Goal: Information Seeking & Learning: Learn about a topic

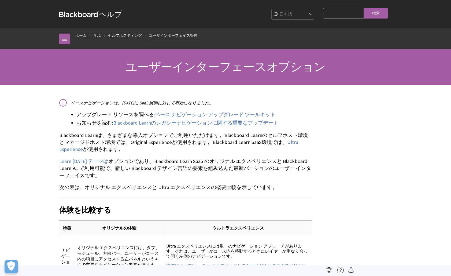
click at [163, 33] on link "ユーザインターフェイス管理" at bounding box center [173, 35] width 49 height 7
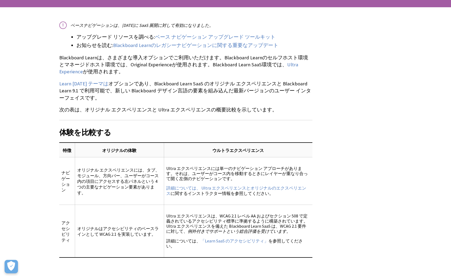
scroll to position [87, 0]
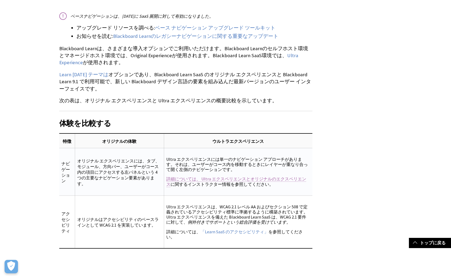
click at [177, 180] on font "詳細については、 Ultra エクスペリエンスとオリジナルのエクスペリエンス" at bounding box center [236, 181] width 140 height 10
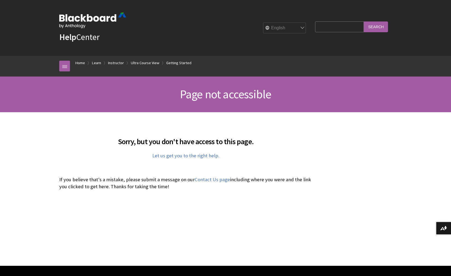
click at [276, 27] on select "English عربية Català Cymraeg Deutsch Español Suomi Français עברית Italiano 日本語 …" at bounding box center [284, 28] width 43 height 11
select select "/ja-jp/page-not-accessible"
click at [265, 23] on select "English عربية Català Cymraeg Deutsch Español Suomi Français עברית Italiano 日本語 …" at bounding box center [284, 28] width 43 height 11
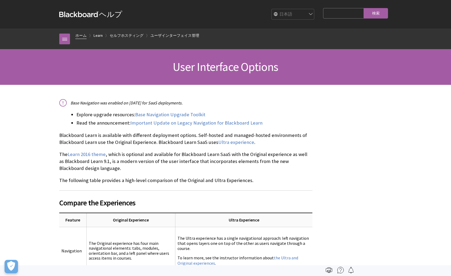
click at [84, 33] on link "ホーム" at bounding box center [80, 35] width 11 height 7
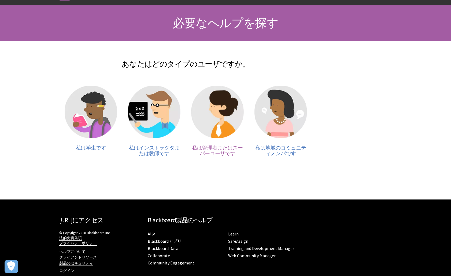
scroll to position [56, 0]
